Goal: Task Accomplishment & Management: Manage account settings

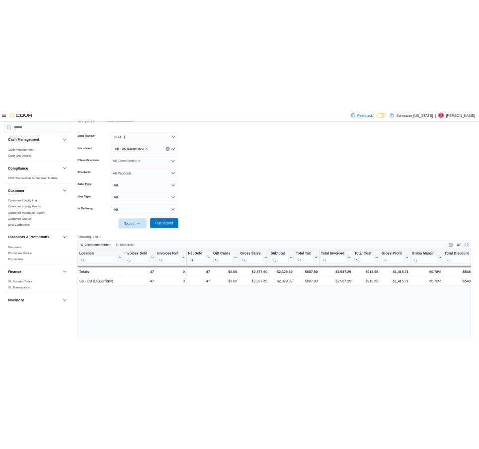
scroll to position [0, 87]
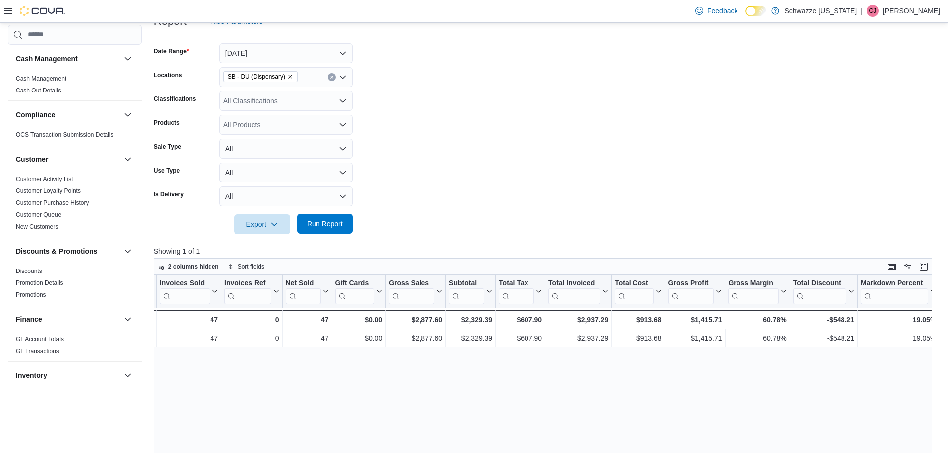
click at [324, 218] on span "Run Report" at bounding box center [325, 224] width 44 height 20
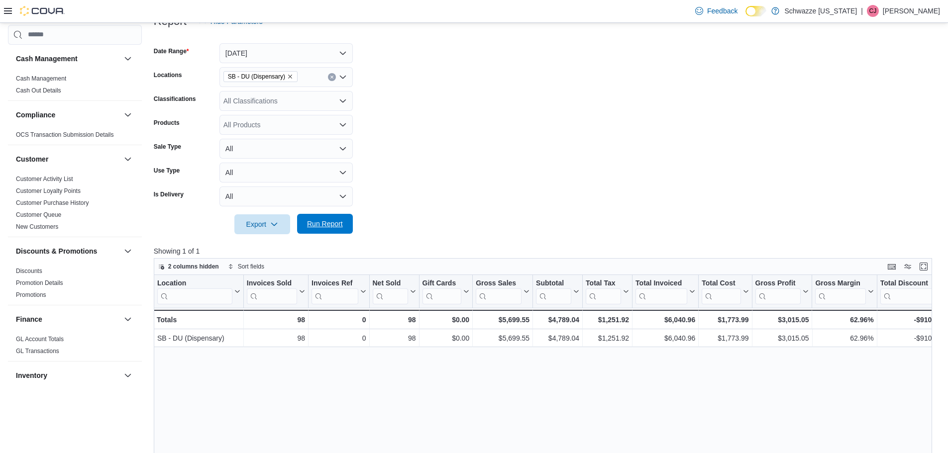
click at [326, 224] on span "Run Report" at bounding box center [325, 224] width 36 height 10
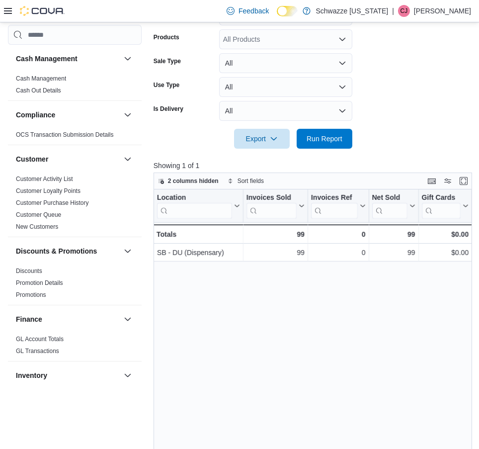
scroll to position [320, 0]
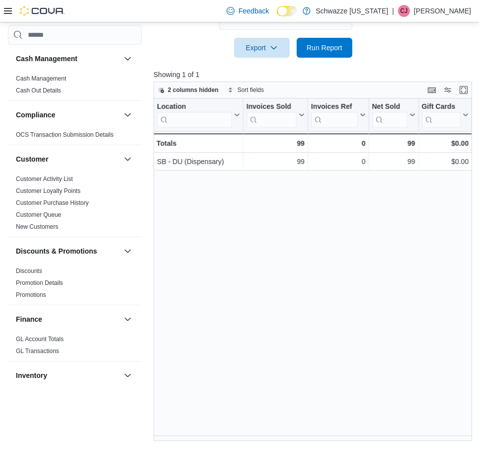
click at [204, 441] on div "Location Click to view column header actions Invoices Sold Click to view column…" at bounding box center [315, 269] width 322 height 342
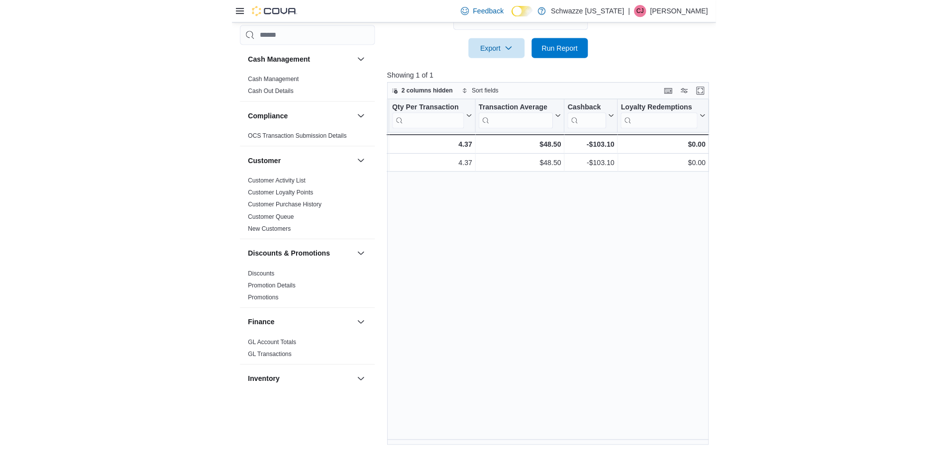
scroll to position [309, 0]
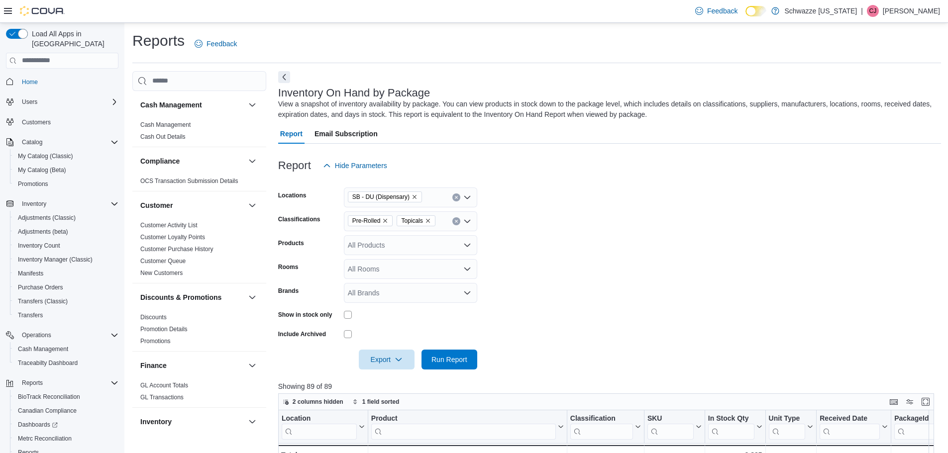
scroll to position [149, 0]
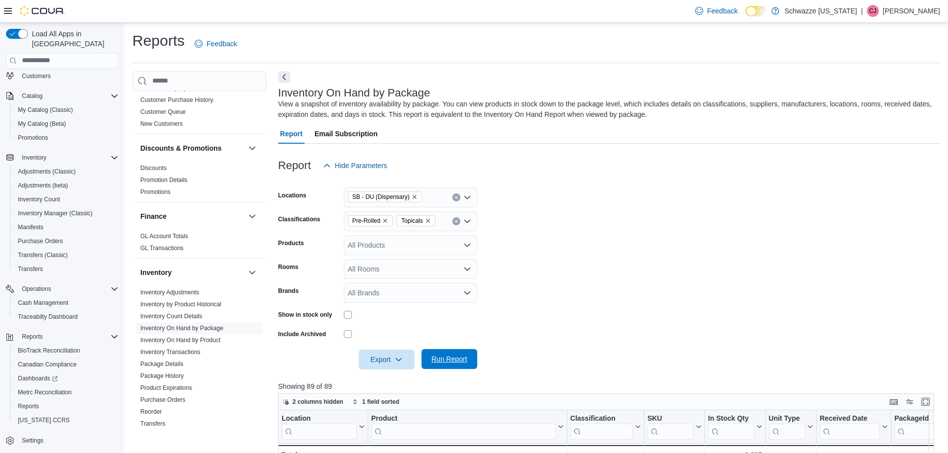
click at [442, 354] on span "Run Report" at bounding box center [449, 359] width 44 height 20
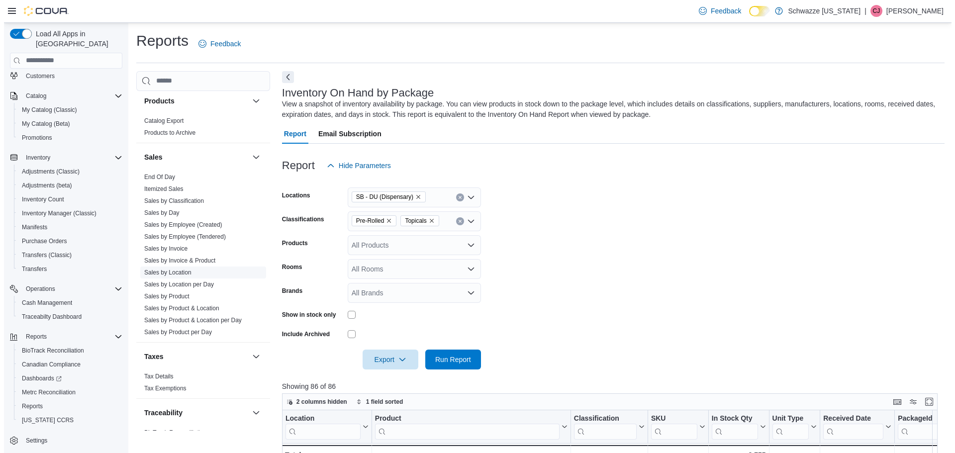
scroll to position [647, 0]
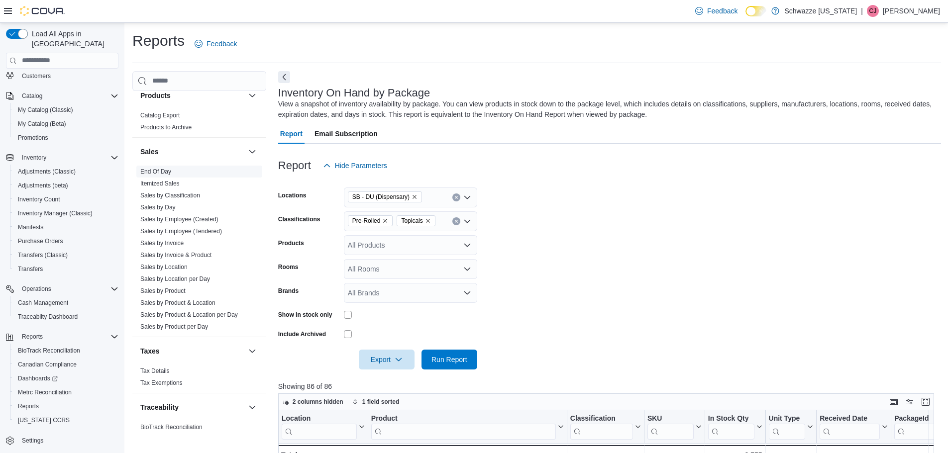
click at [174, 168] on span "End Of Day" at bounding box center [199, 172] width 126 height 12
click at [162, 168] on span "End Of Day" at bounding box center [155, 172] width 31 height 8
click at [154, 168] on link "End Of Day" at bounding box center [155, 171] width 31 height 7
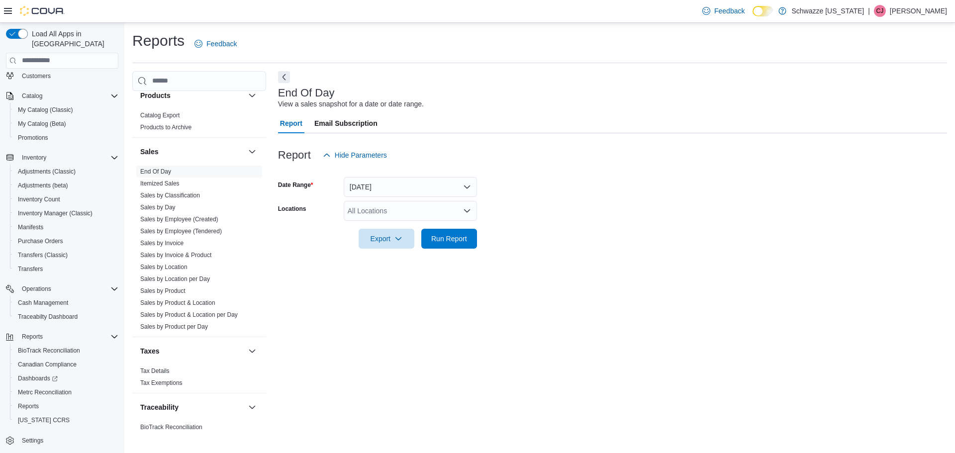
click at [375, 209] on div "All Locations" at bounding box center [410, 211] width 133 height 20
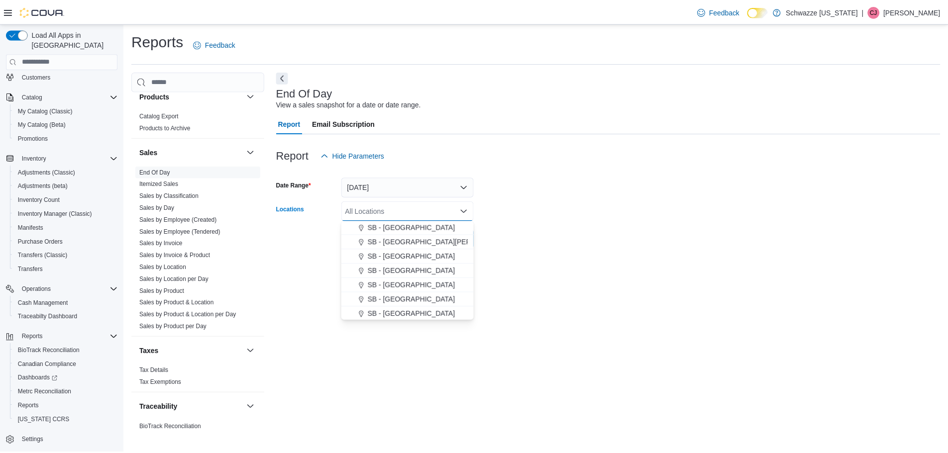
scroll to position [199, 0]
click at [391, 233] on span "SB - DU (Dispensary)" at bounding box center [403, 231] width 67 height 10
drag, startPoint x: 566, startPoint y: 223, endPoint x: 526, endPoint y: 226, distance: 39.9
click at [552, 222] on div at bounding box center [612, 225] width 669 height 8
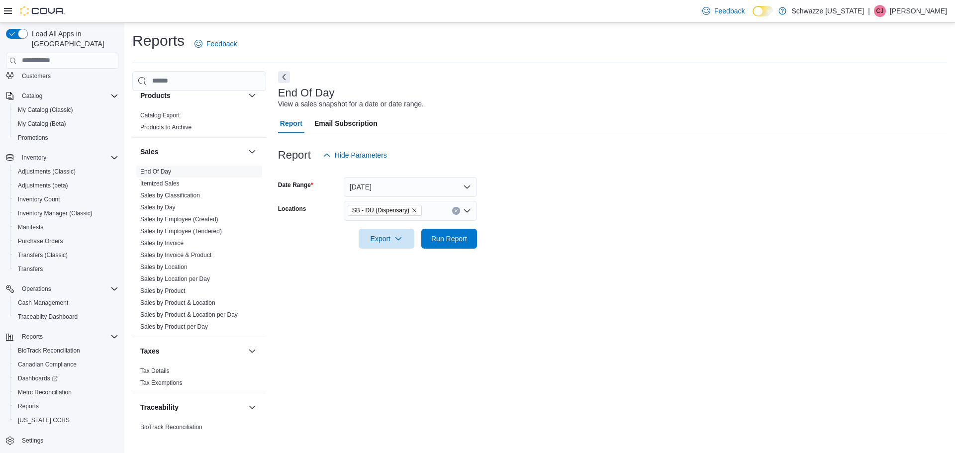
click at [478, 238] on form "Date Range [DATE] Locations SB - DU (Dispensary) Export Run Report" at bounding box center [612, 207] width 669 height 84
click at [466, 239] on span "Run Report" at bounding box center [449, 238] width 36 height 10
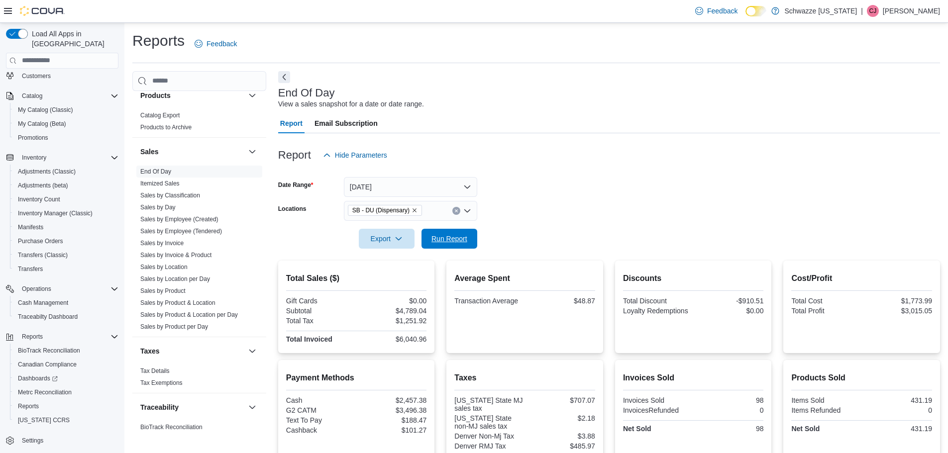
drag, startPoint x: 446, startPoint y: 236, endPoint x: 450, endPoint y: 216, distance: 20.3
click at [446, 236] on span "Run Report" at bounding box center [449, 239] width 36 height 10
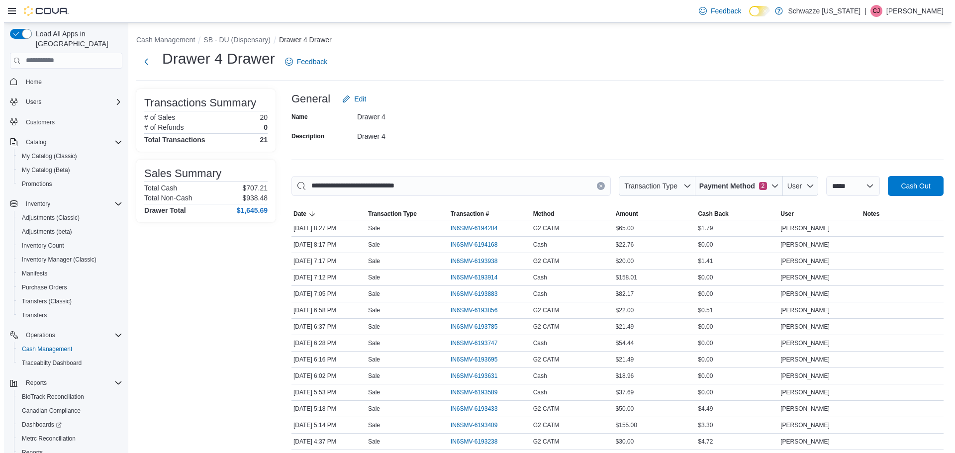
scroll to position [46, 0]
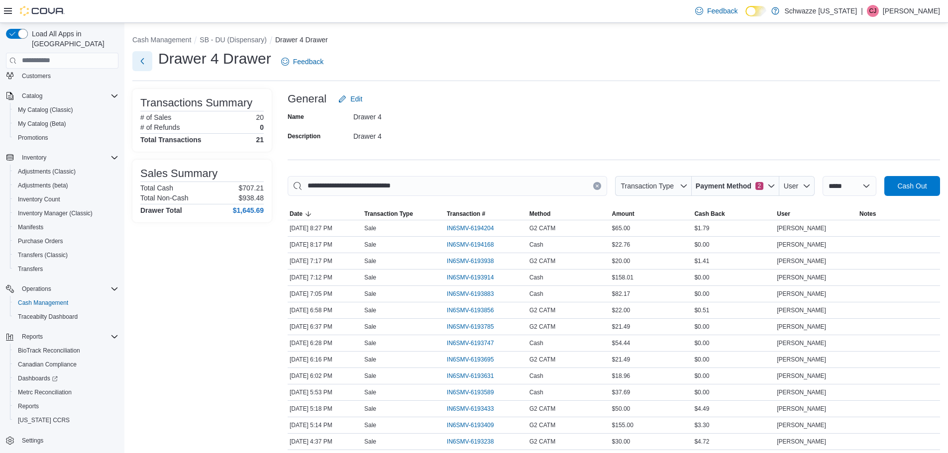
click at [146, 64] on button "Next" at bounding box center [142, 61] width 20 height 20
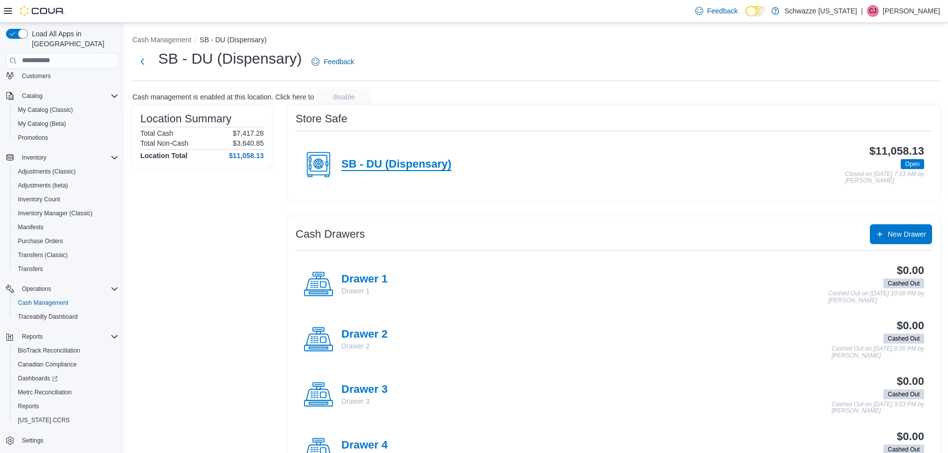
click at [418, 167] on h4 "SB - DU (Dispensary)" at bounding box center [396, 164] width 110 height 13
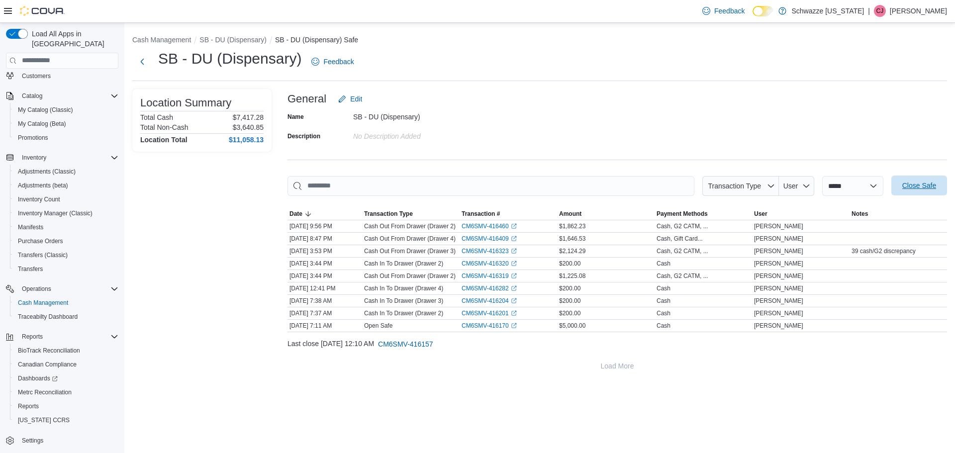
click at [932, 180] on span "Close Safe" at bounding box center [919, 186] width 44 height 20
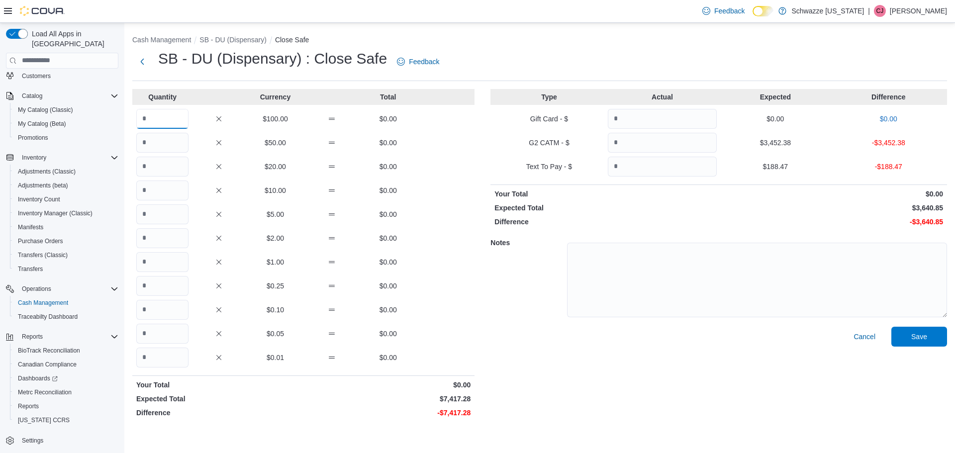
click at [159, 127] on input "Quantity" at bounding box center [162, 119] width 52 height 20
type input "**"
drag, startPoint x: 243, startPoint y: 271, endPoint x: 149, endPoint y: 106, distance: 189.6
click at [243, 269] on div "$1.00 $0.00" at bounding box center [303, 262] width 342 height 20
click at [165, 264] on input "Quantity" at bounding box center [162, 262] width 52 height 20
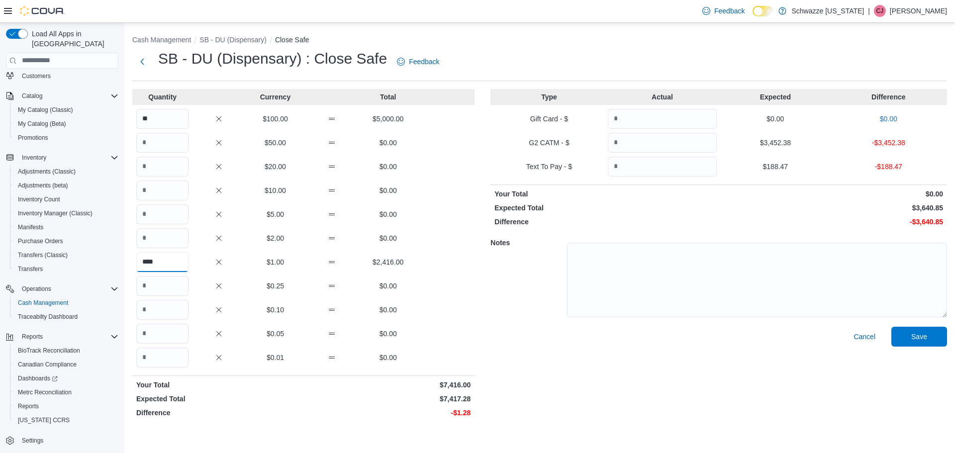
type input "****"
click at [172, 361] on input "Quantity" at bounding box center [162, 358] width 52 height 20
type input "**"
click at [660, 148] on input "Quantity" at bounding box center [662, 143] width 109 height 20
type input "*******"
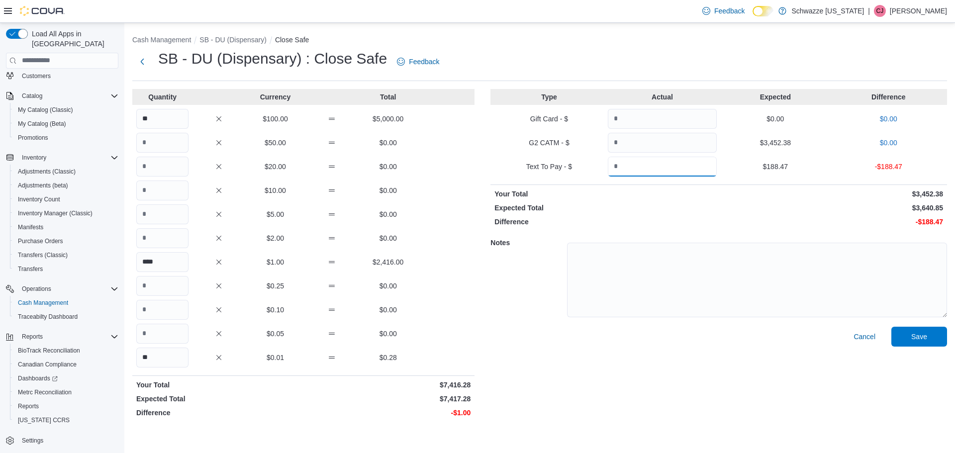
click at [633, 162] on input "Quantity" at bounding box center [662, 167] width 109 height 20
type input "******"
click at [924, 335] on span "Save" at bounding box center [919, 336] width 16 height 10
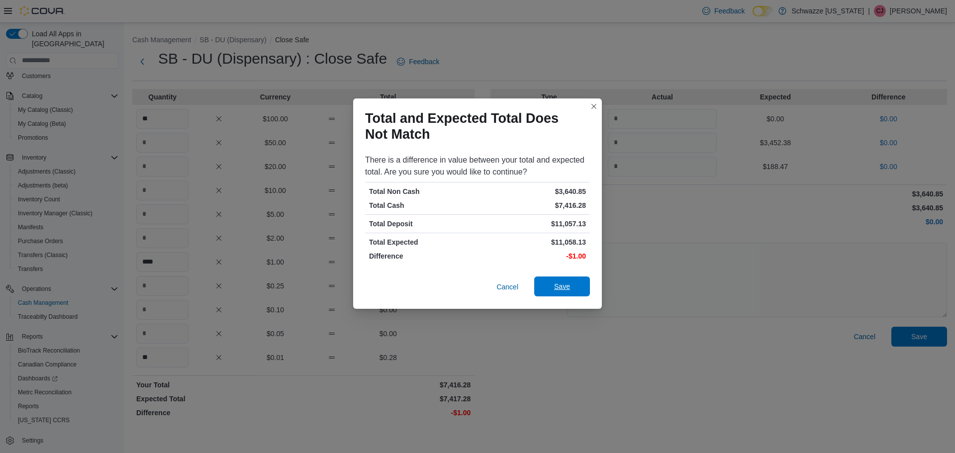
click at [558, 287] on span "Save" at bounding box center [562, 287] width 16 height 10
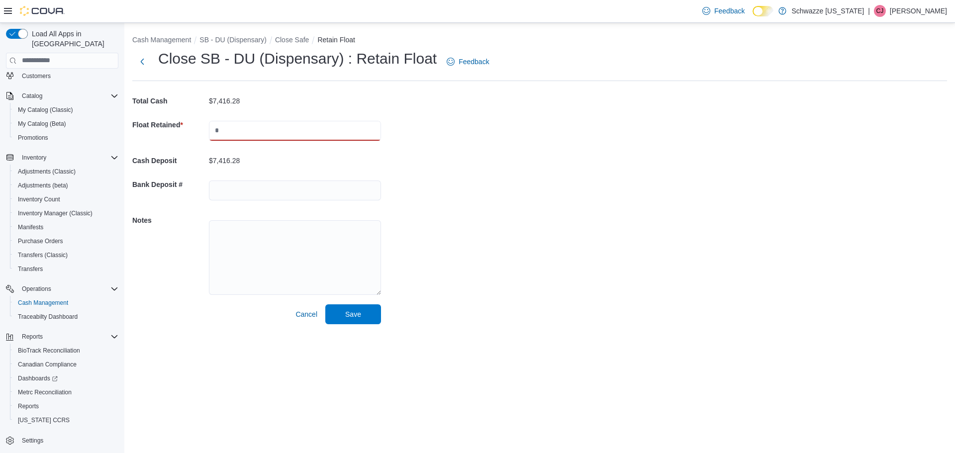
click at [284, 137] on input "text" at bounding box center [295, 131] width 172 height 20
type input "****"
click at [365, 317] on span "Save" at bounding box center [353, 314] width 44 height 20
